Goal: Task Accomplishment & Management: Manage account settings

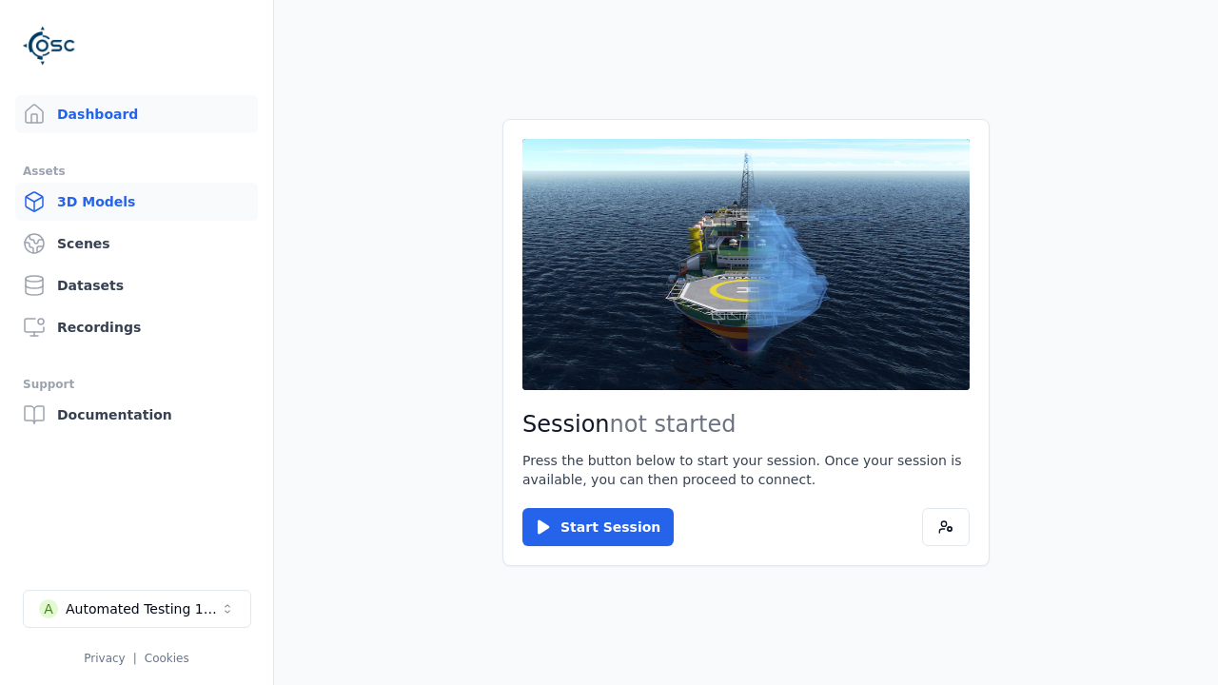
click at [136, 202] on link "3D Models" at bounding box center [136, 202] width 243 height 38
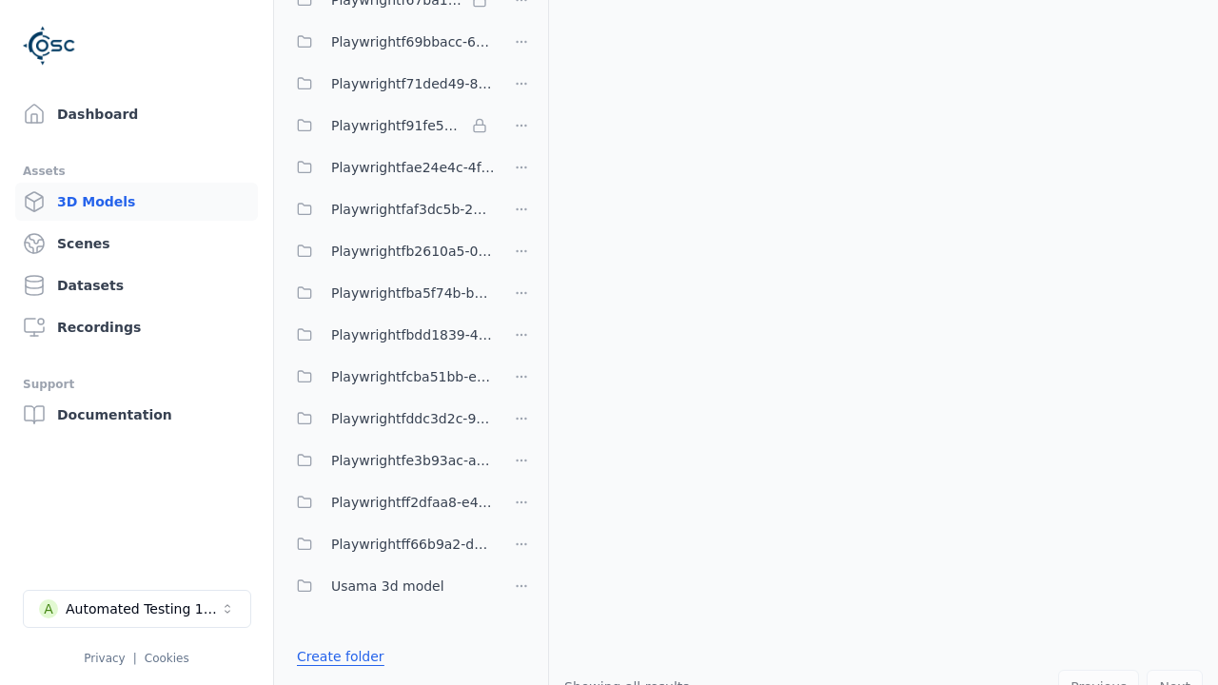
click at [340, 656] on link "Create folder" at bounding box center [341, 656] width 88 height 19
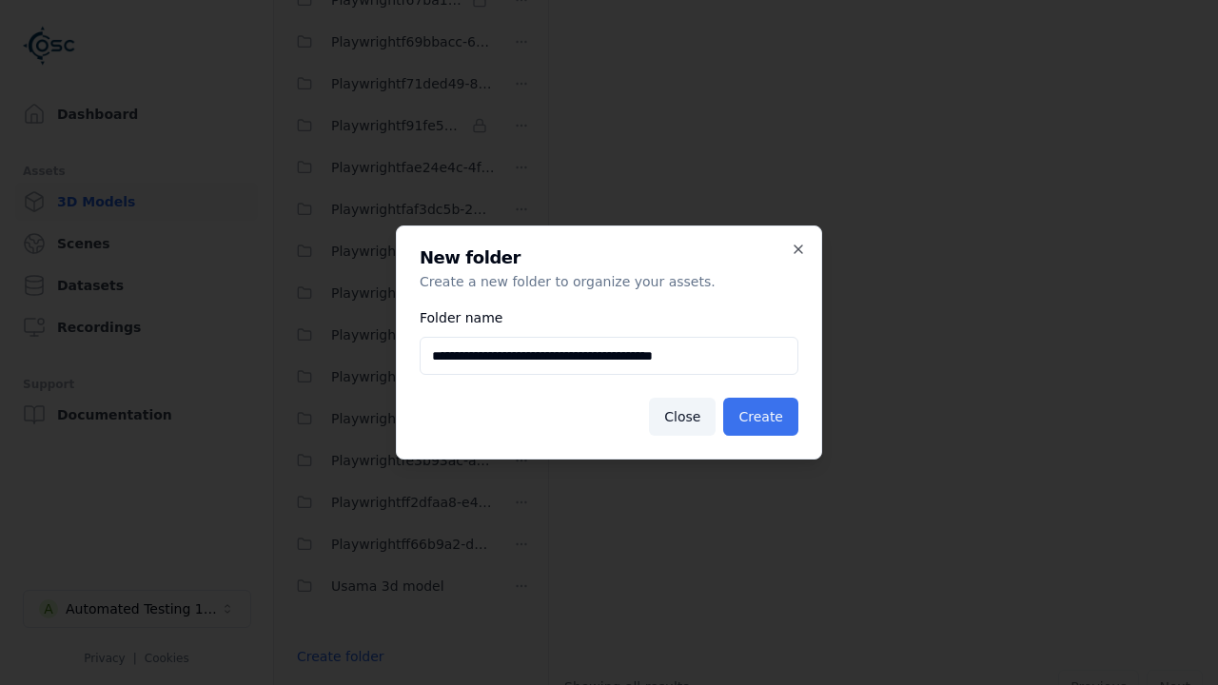
type input "**********"
click at [760, 417] on button "Create" at bounding box center [760, 417] width 75 height 38
